Goal: Task Accomplishment & Management: Manage account settings

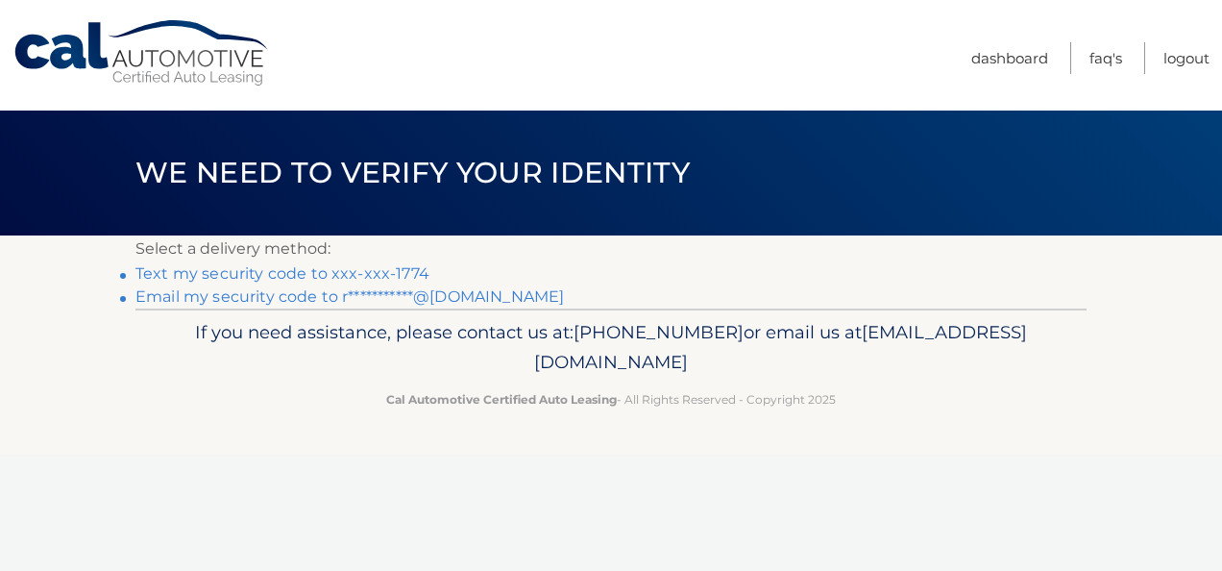
click at [225, 271] on link "Text my security code to xxx-xxx-1774" at bounding box center [282, 273] width 294 height 18
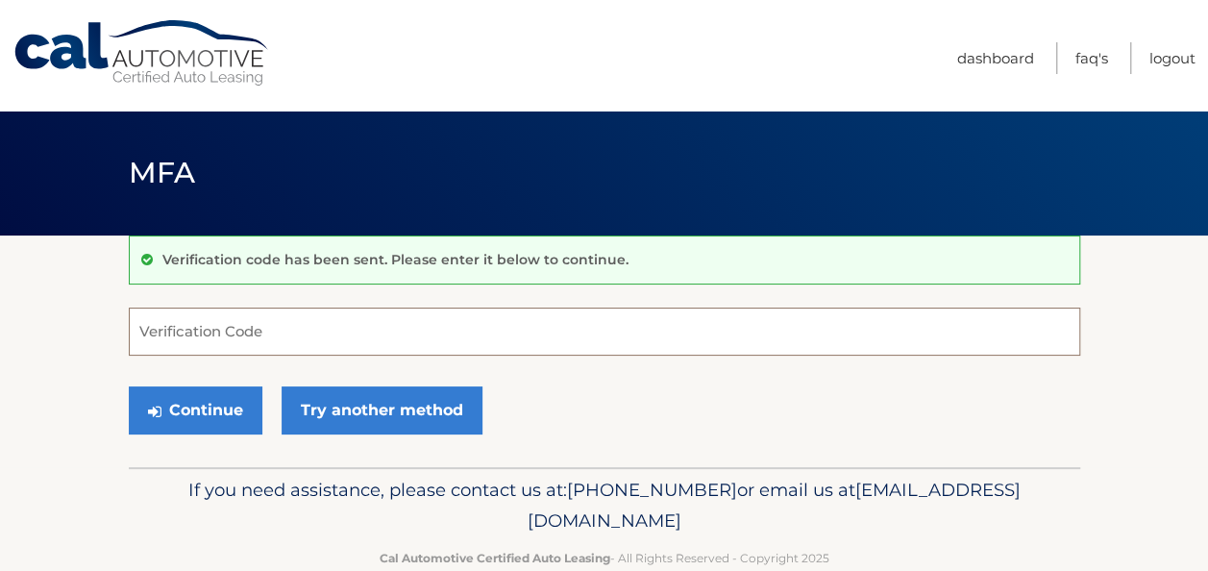
click at [235, 325] on input "Verification Code" at bounding box center [604, 331] width 951 height 48
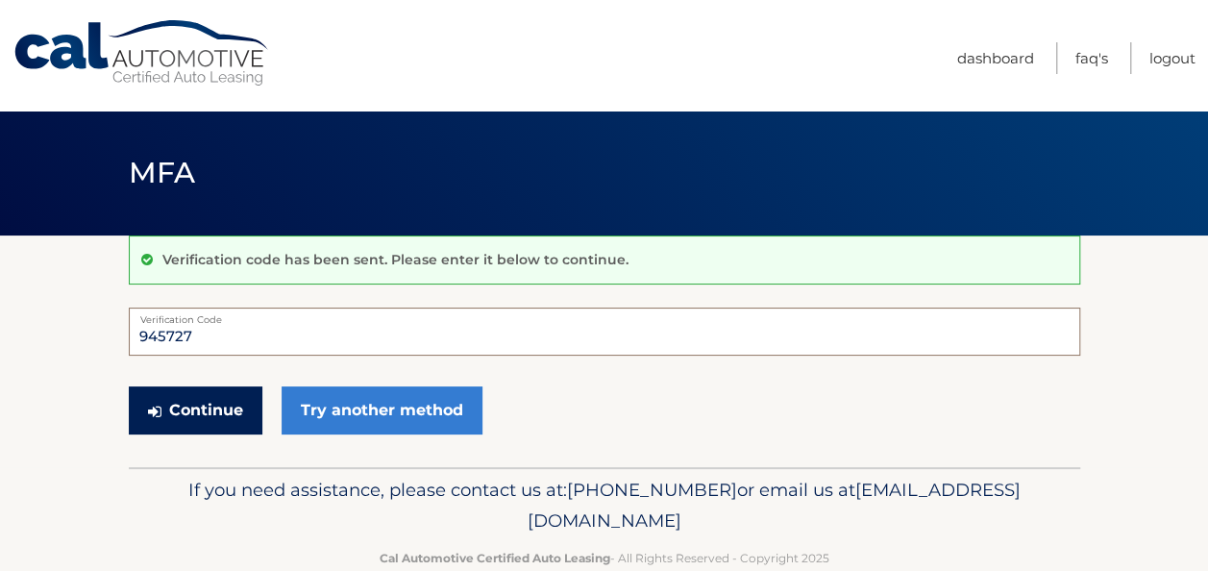
type input "945727"
click at [223, 409] on button "Continue" at bounding box center [196, 410] width 134 height 48
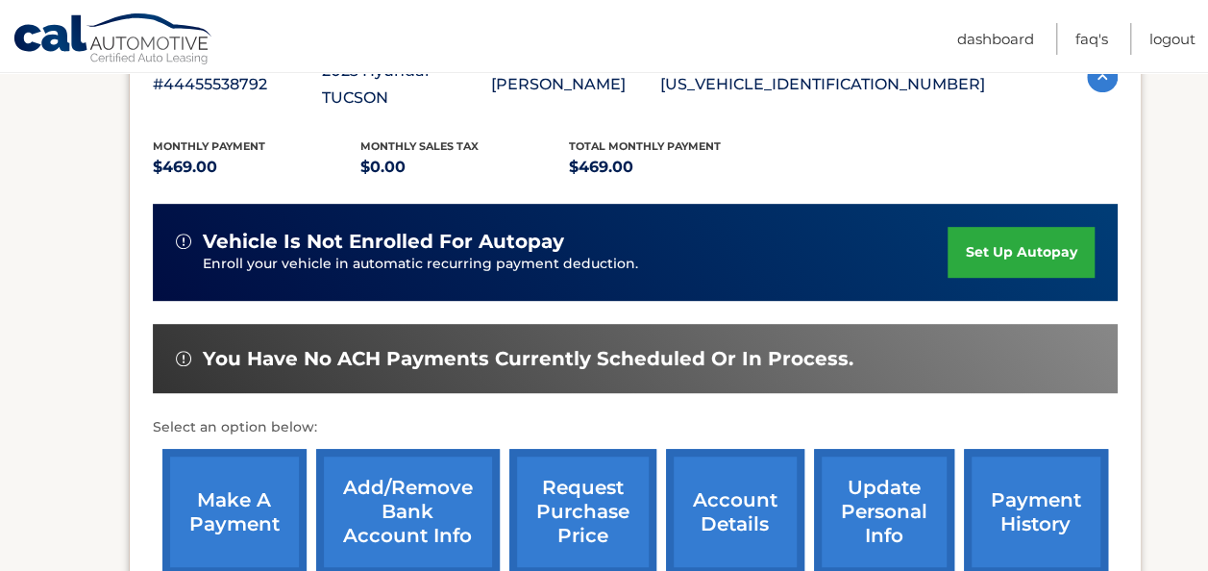
scroll to position [384, 0]
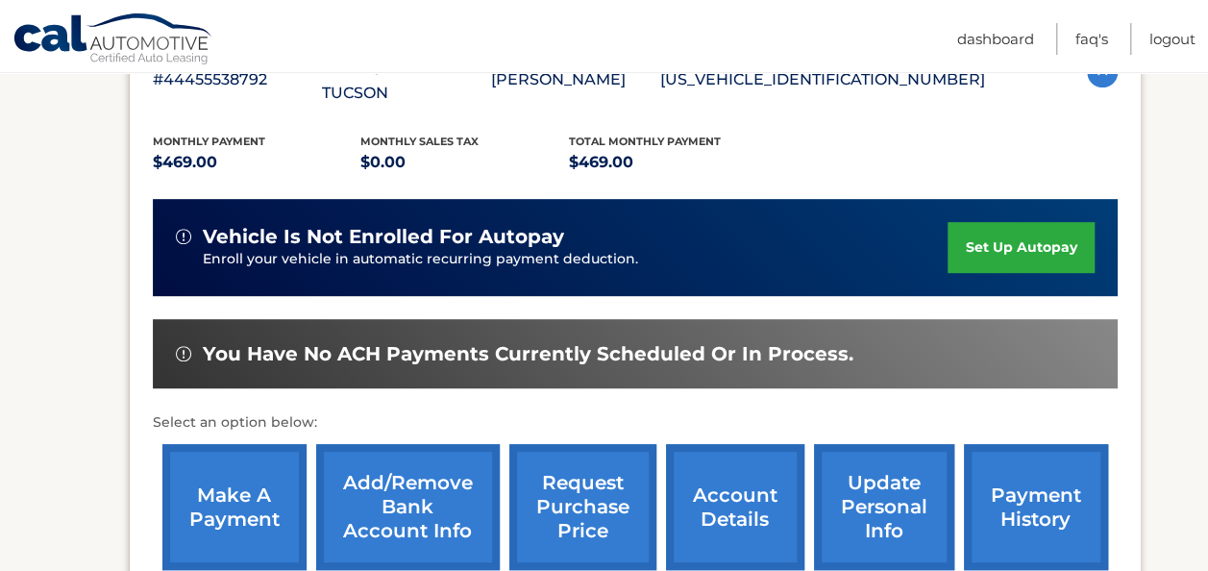
click at [228, 485] on link "make a payment" at bounding box center [234, 507] width 144 height 126
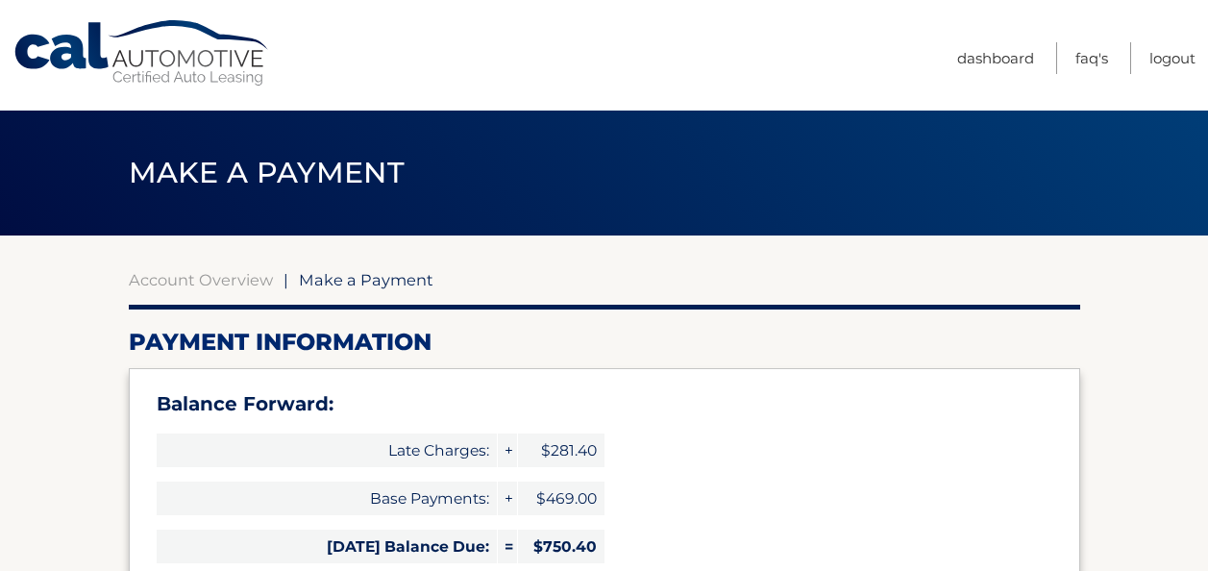
select select "ZWY0M2JiY2YtNDkyYS00ODZmLThmOGUtMGE2NmQyZTczZjdl"
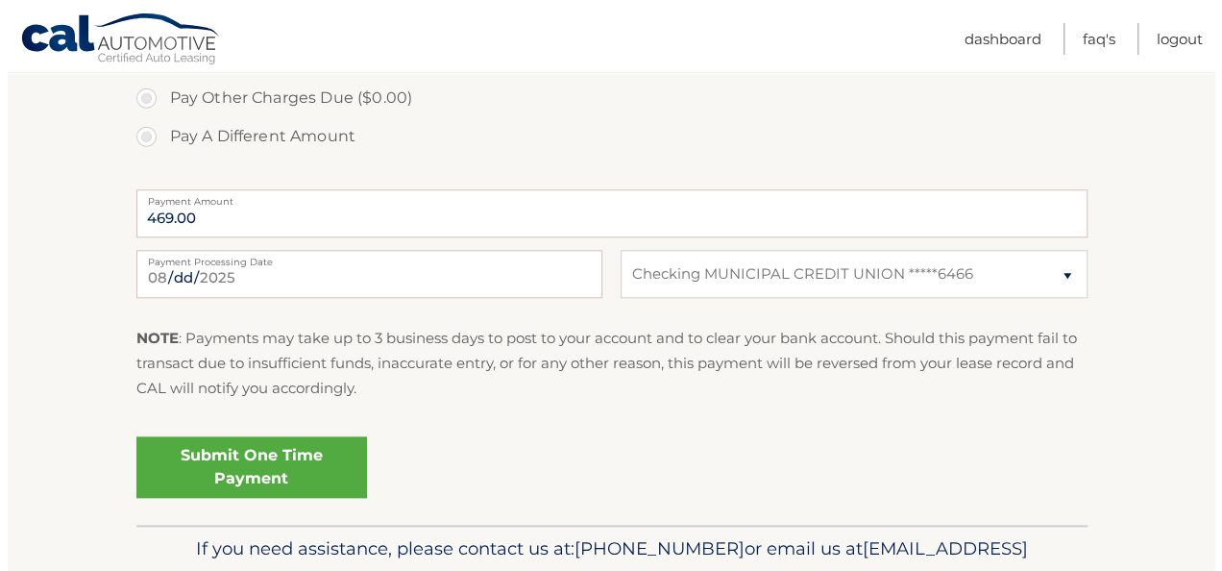
scroll to position [931, 0]
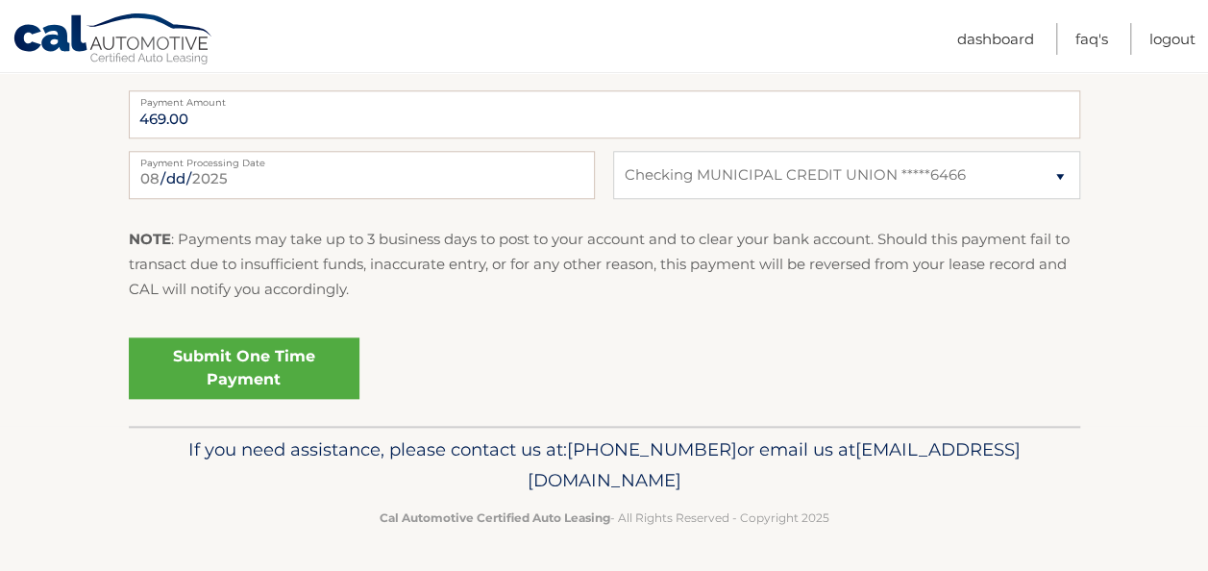
click at [244, 370] on link "Submit One Time Payment" at bounding box center [244, 367] width 231 height 61
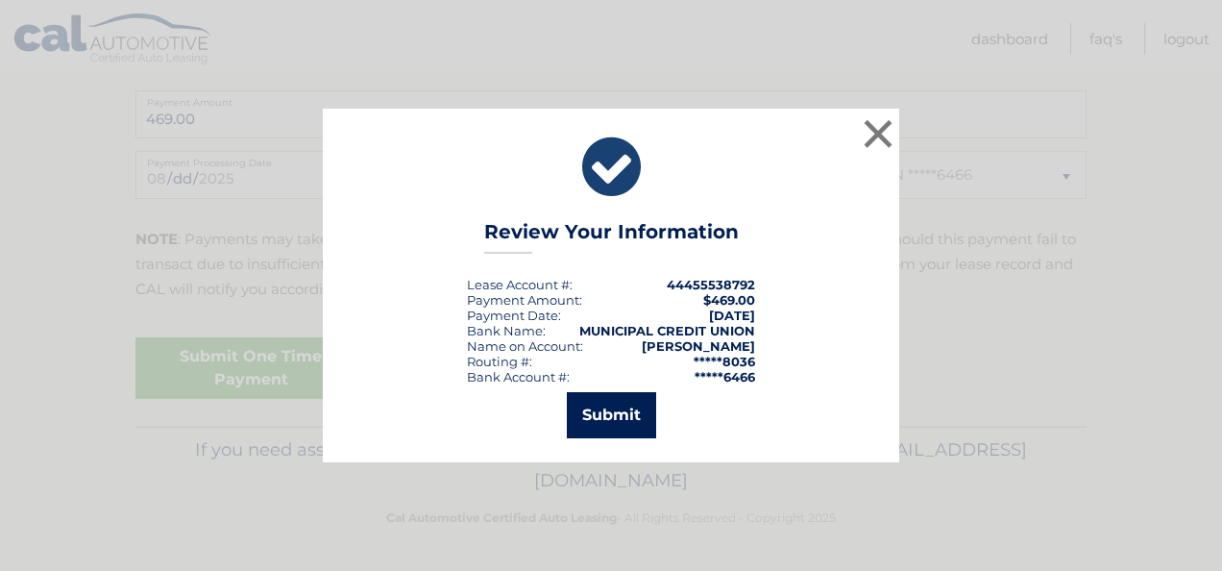
click at [601, 409] on button "Submit" at bounding box center [611, 415] width 89 height 46
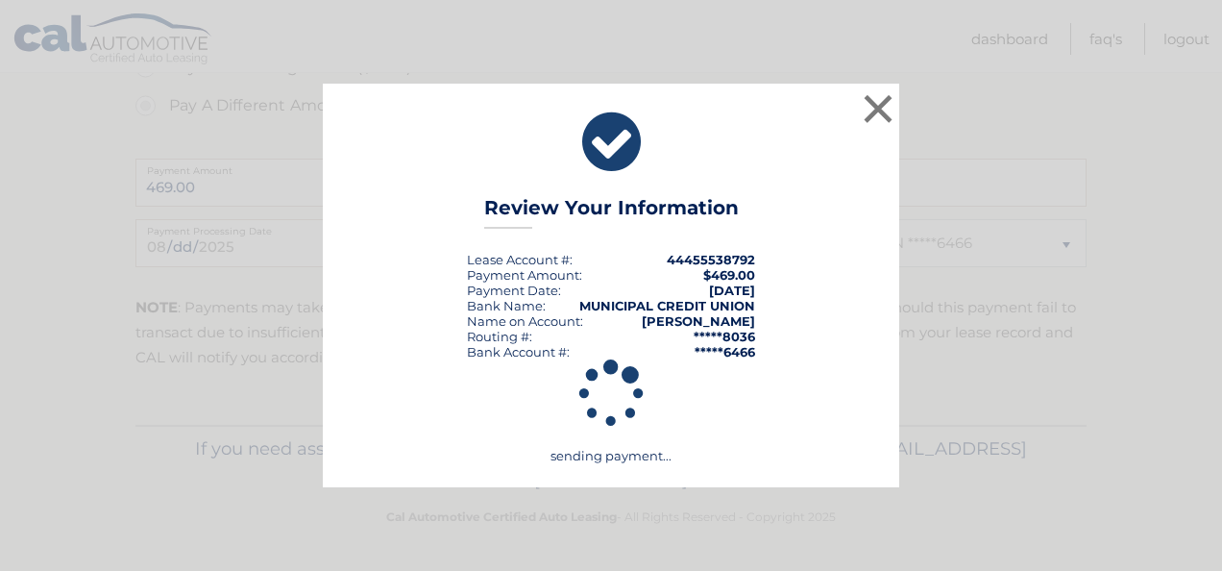
scroll to position [862, 0]
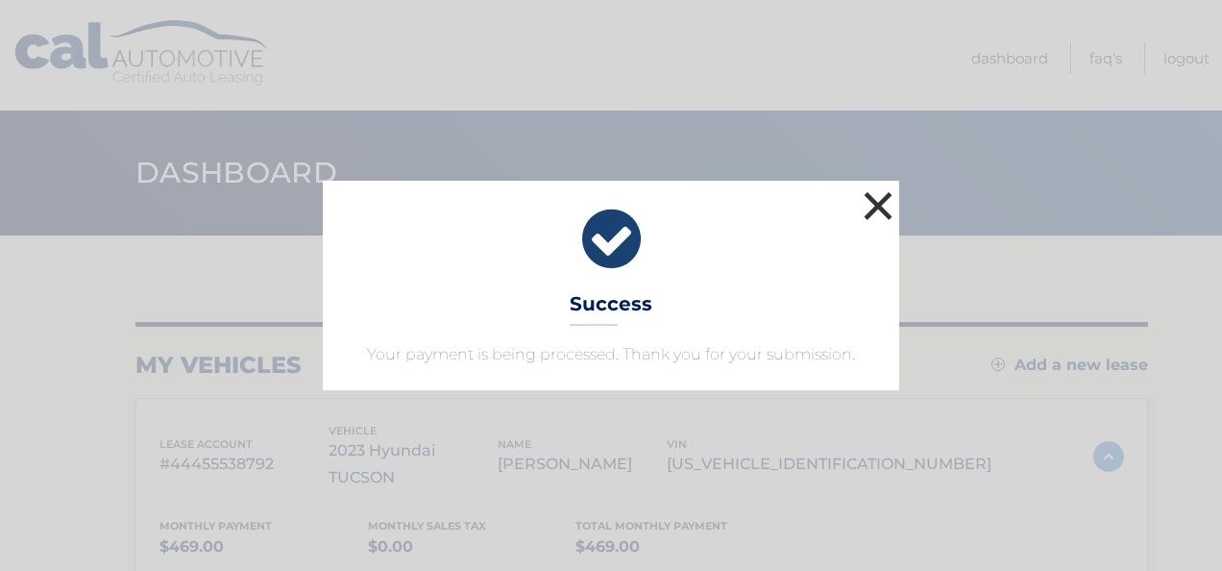
click at [884, 192] on button "×" at bounding box center [878, 205] width 38 height 38
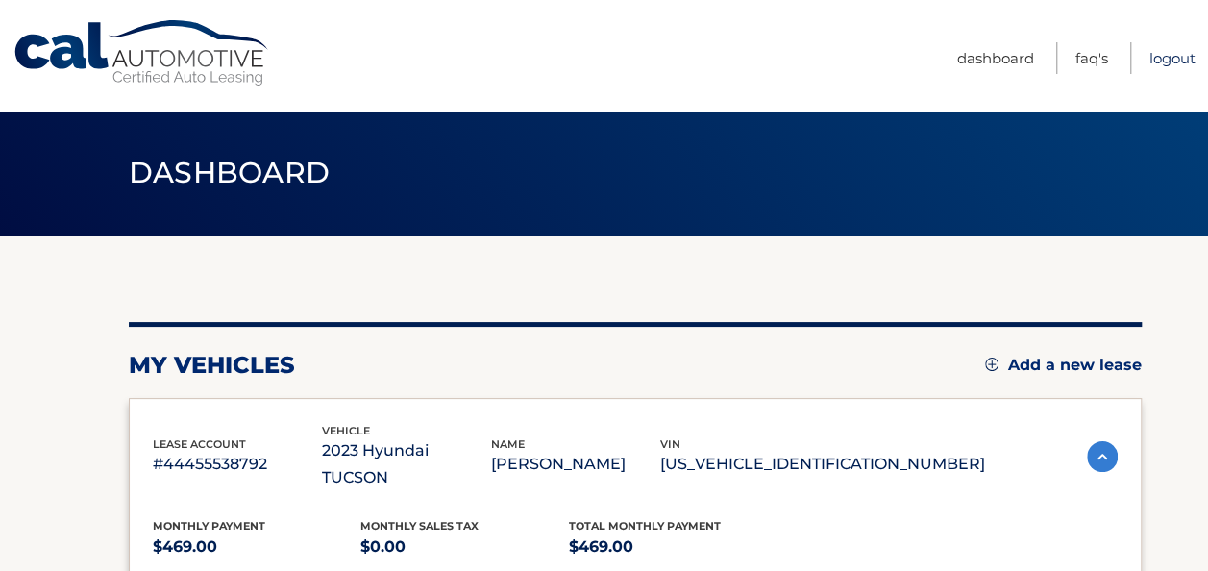
click at [1159, 54] on link "Logout" at bounding box center [1172, 58] width 46 height 32
